Goal: Task Accomplishment & Management: Use online tool/utility

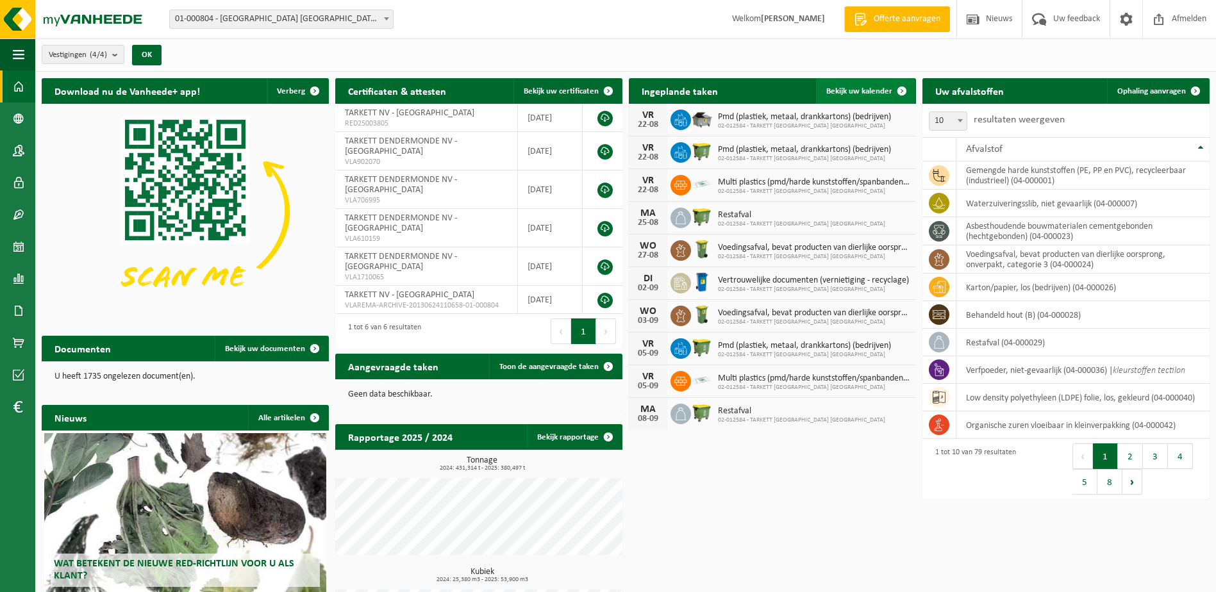
click at [850, 98] on link "Bekijk uw kalender" at bounding box center [865, 91] width 99 height 26
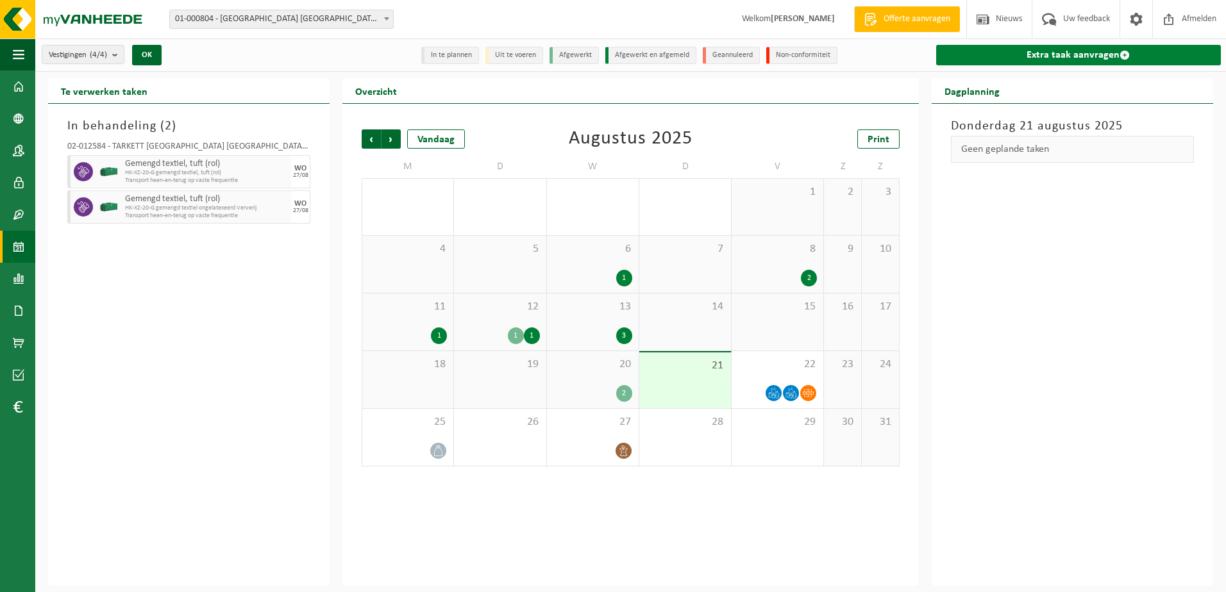
click at [1034, 51] on link "Extra taak aanvragen" at bounding box center [1078, 55] width 285 height 21
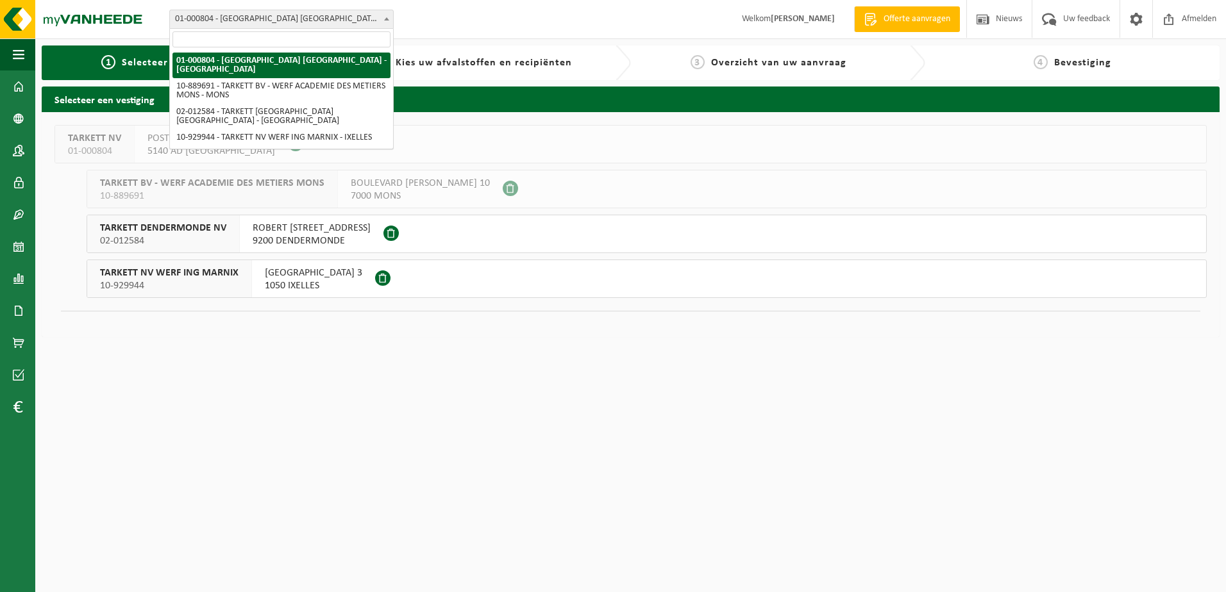
click at [276, 21] on span "01-000804 - [GEOGRAPHIC_DATA] [GEOGRAPHIC_DATA] - [GEOGRAPHIC_DATA]" at bounding box center [281, 19] width 223 height 18
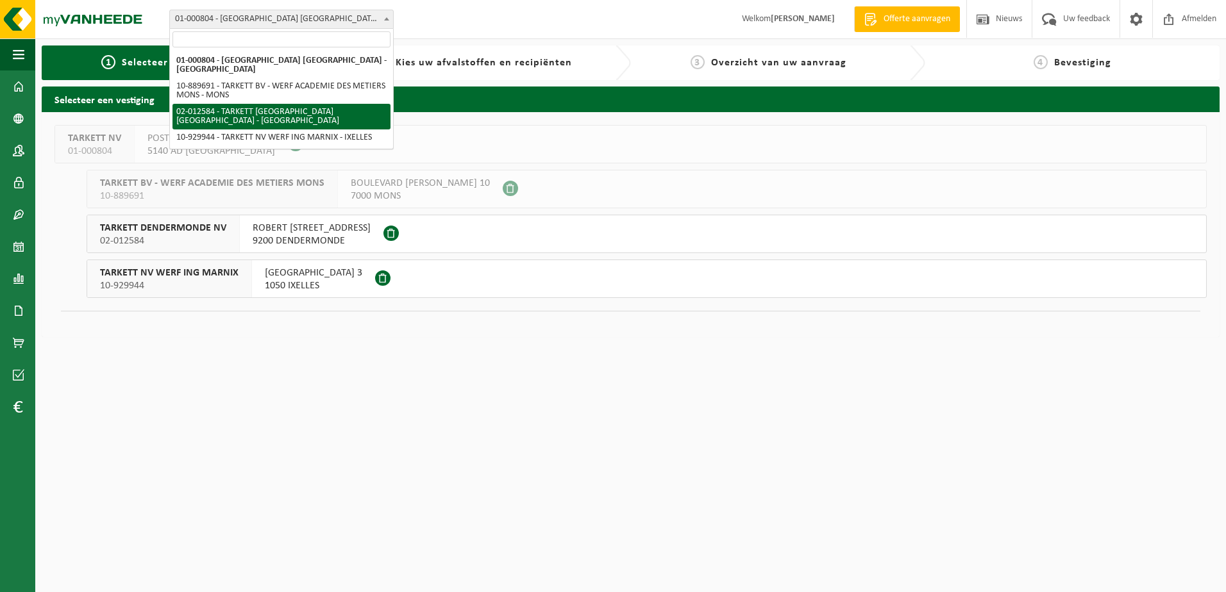
select select "2436"
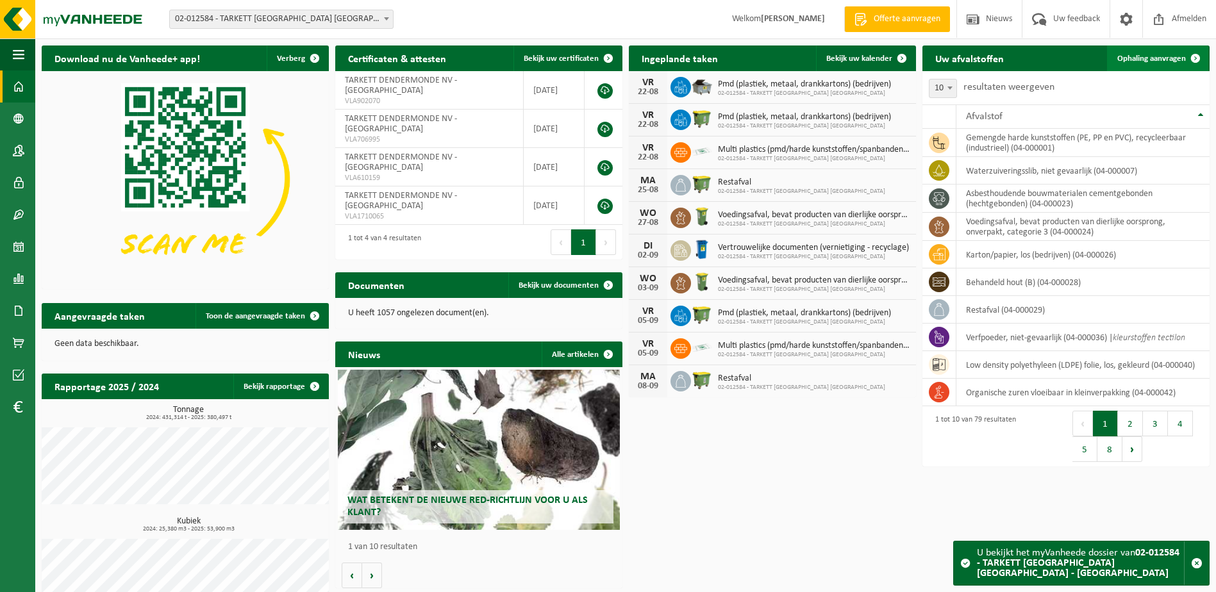
click at [1143, 63] on span "Ophaling aanvragen" at bounding box center [1152, 58] width 69 height 8
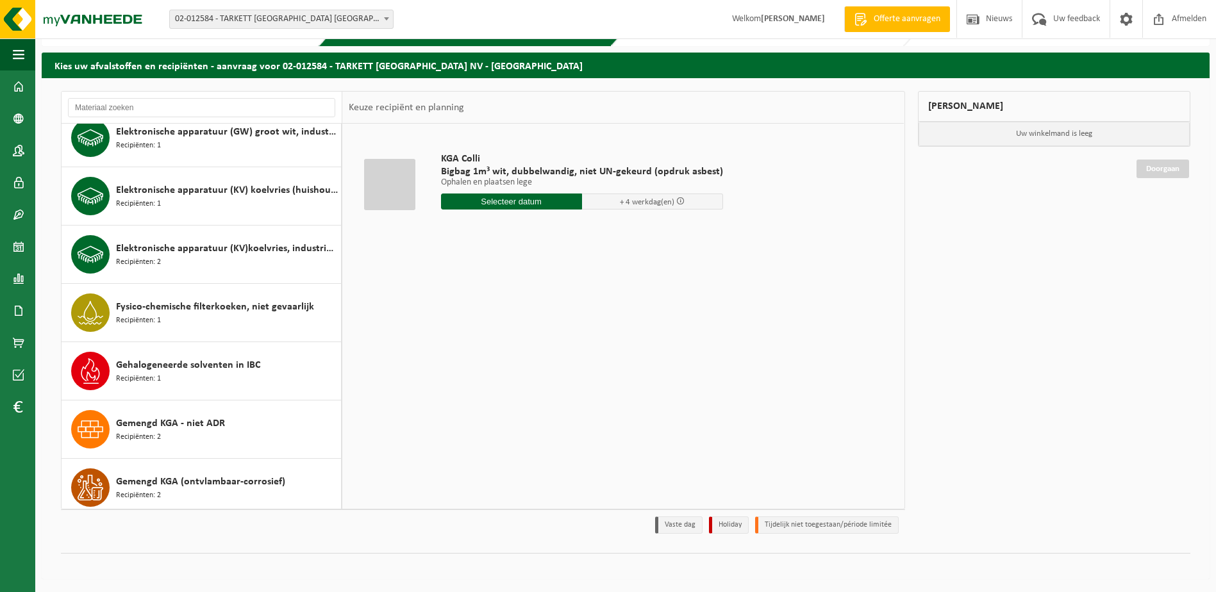
scroll to position [962, 0]
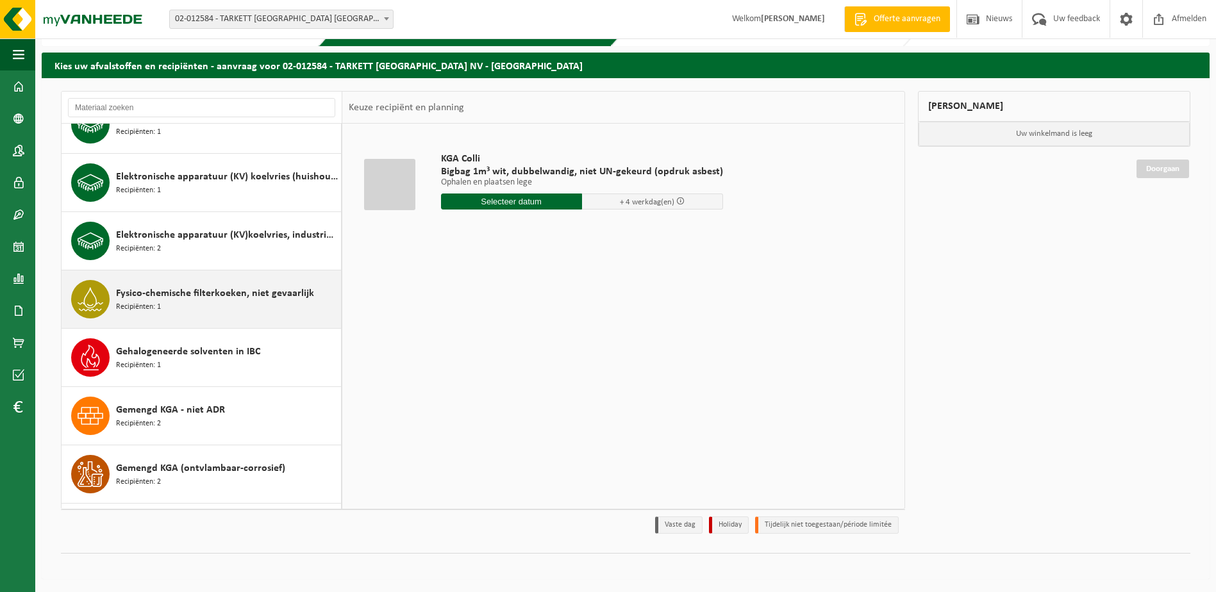
click at [190, 291] on span "Fysico-chemische filterkoeken, niet gevaarlijk" at bounding box center [215, 293] width 198 height 15
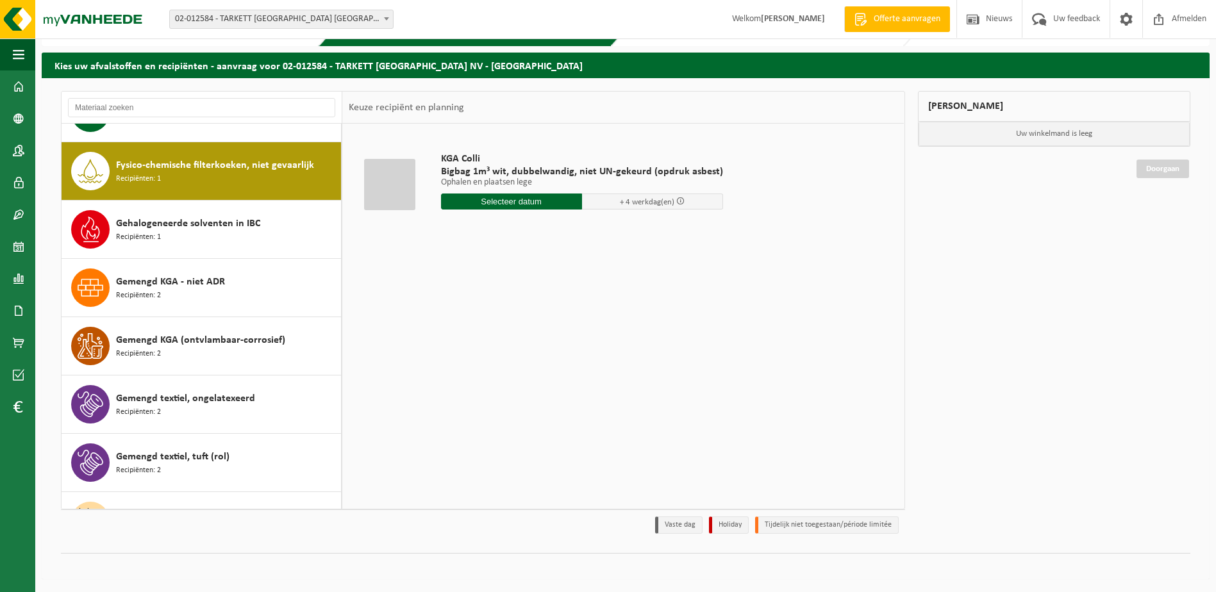
scroll to position [1109, 0]
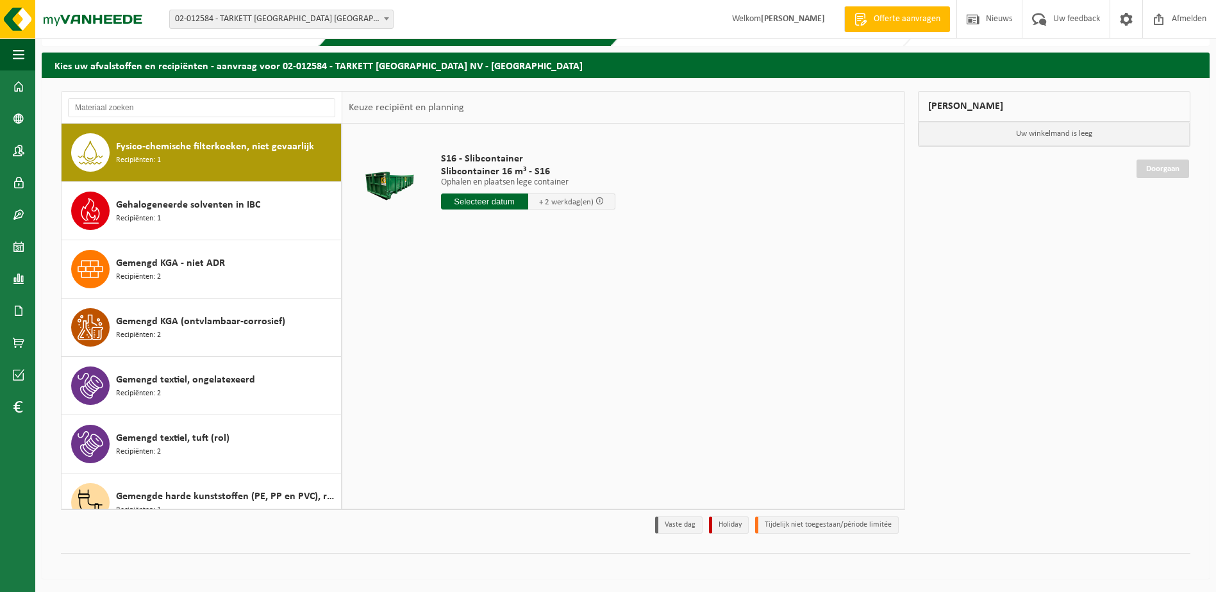
click at [474, 197] on input "text" at bounding box center [484, 202] width 87 height 16
click at [542, 332] on div "22" at bounding box center [543, 336] width 22 height 21
type input "Van 2025-08-22"
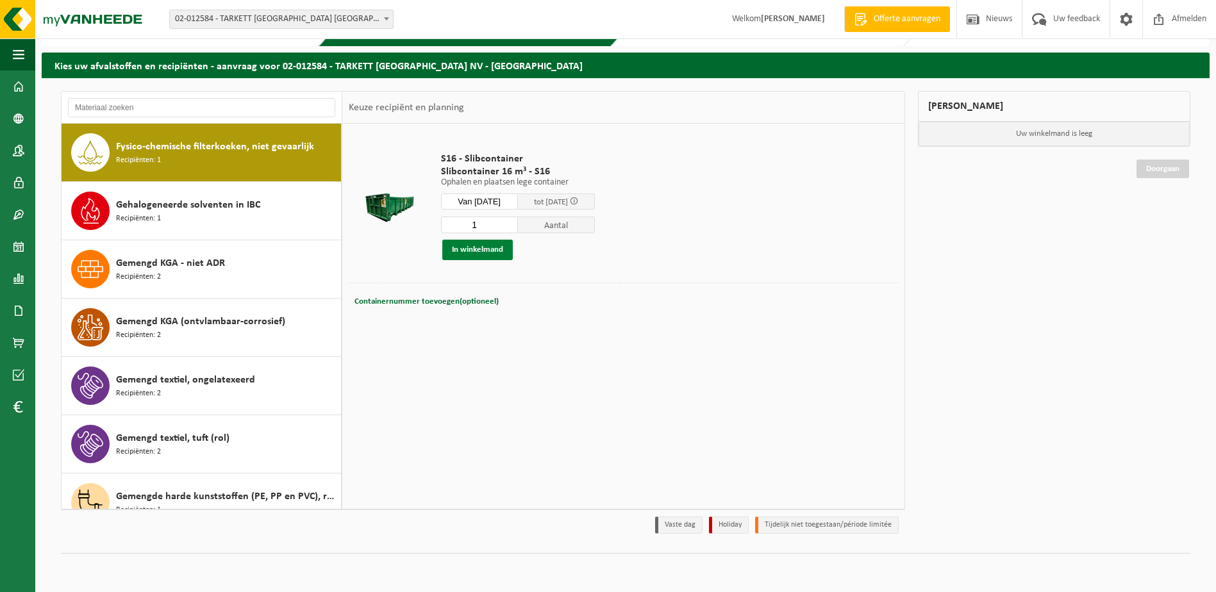
click at [466, 249] on button "In winkelmand" at bounding box center [477, 250] width 71 height 21
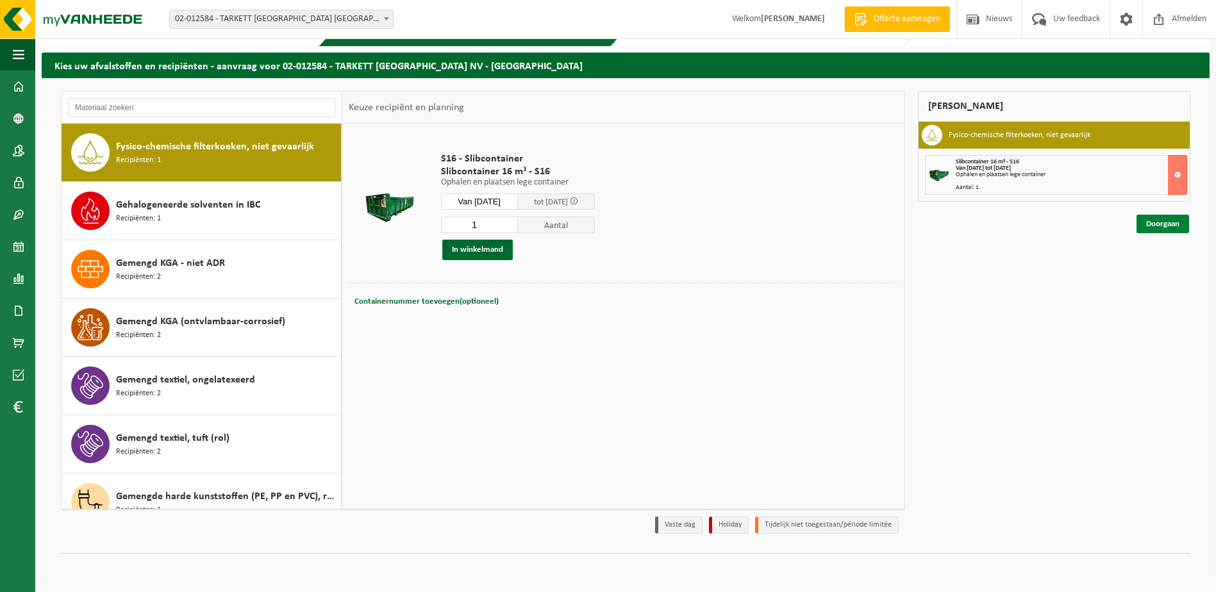
click at [1168, 226] on link "Doorgaan" at bounding box center [1163, 224] width 53 height 19
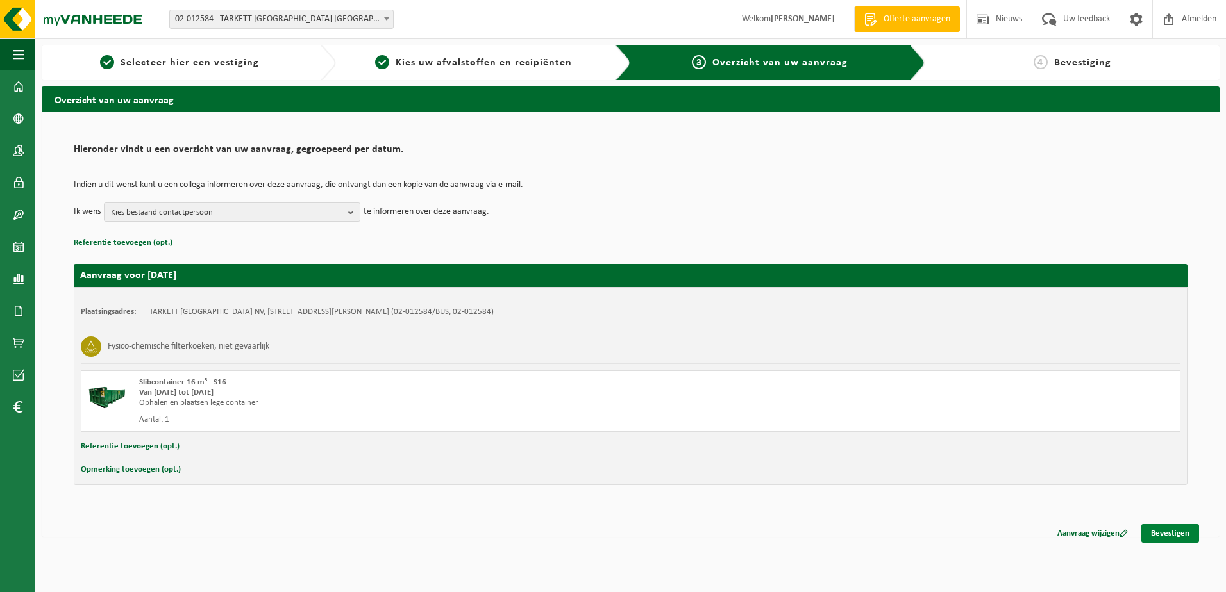
click at [1162, 527] on link "Bevestigen" at bounding box center [1170, 533] width 58 height 19
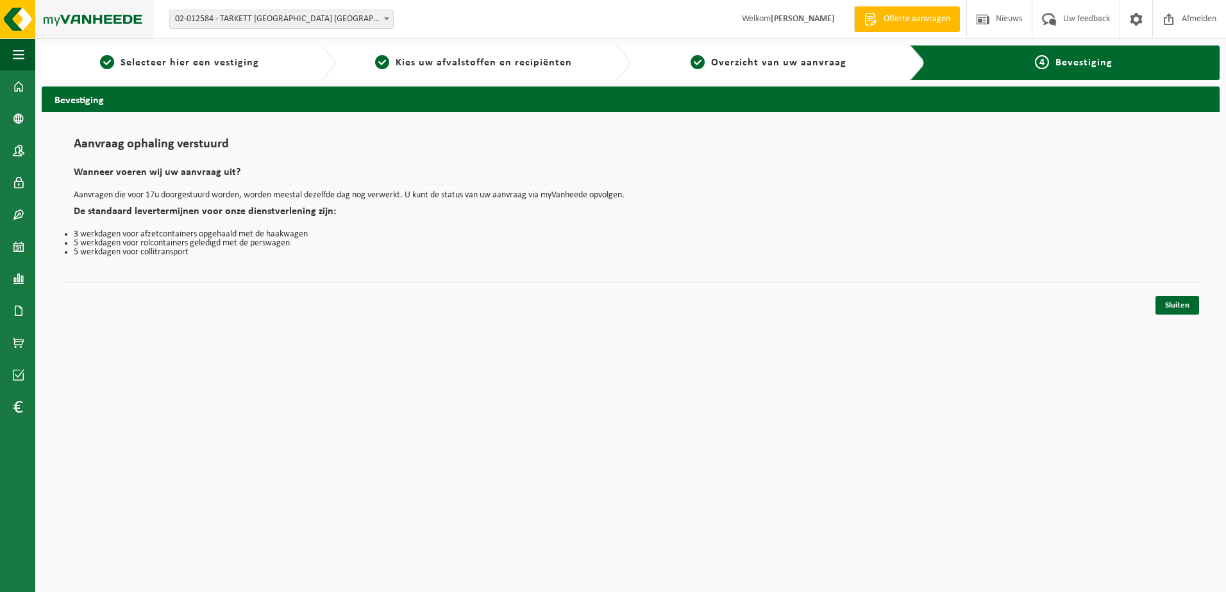
click at [84, 19] on img at bounding box center [77, 19] width 154 height 38
